Goal: Contribute content: Add original content to the website for others to see

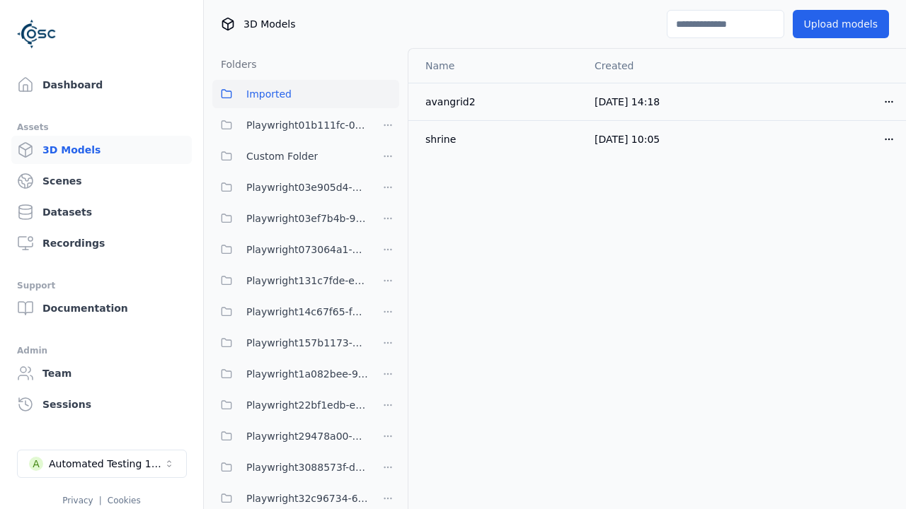
scroll to position [717, 0]
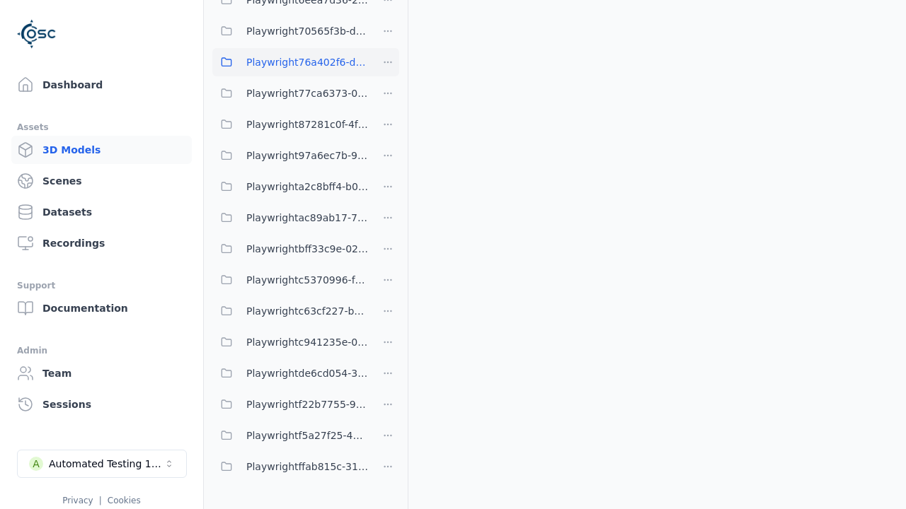
click at [290, 62] on span "Playwright76a402f6-dfe7-48d6-abcc-1b3cd6453153" at bounding box center [307, 62] width 122 height 17
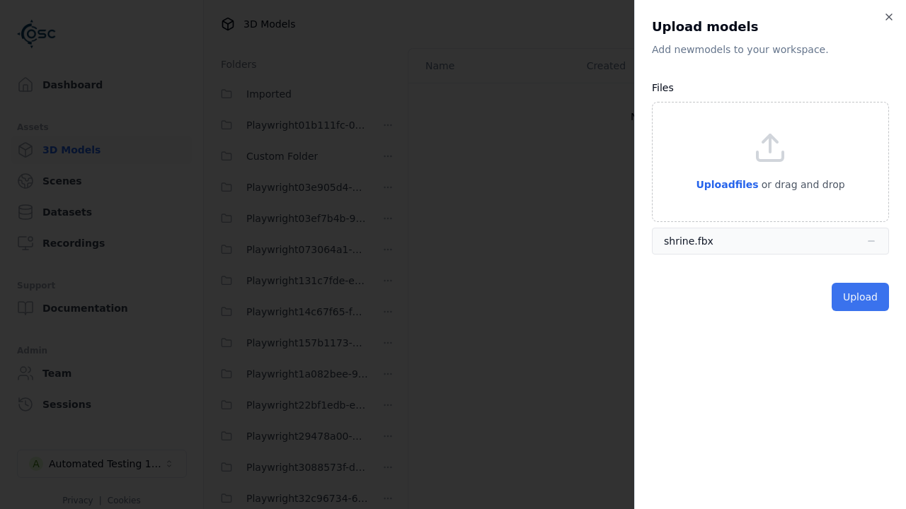
click at [861, 297] on button "Upload" at bounding box center [859, 297] width 57 height 28
